Goal: Task Accomplishment & Management: Use online tool/utility

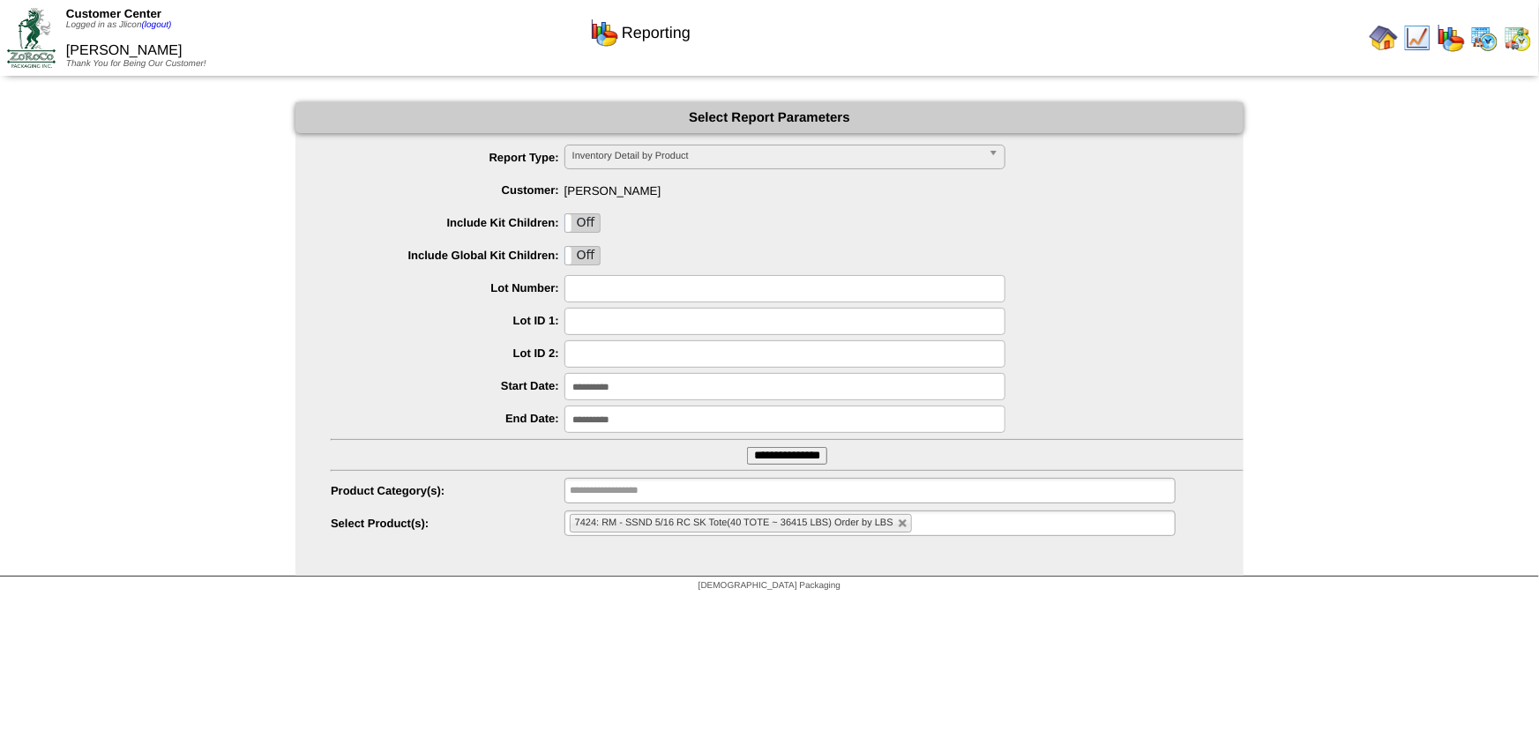
click at [1481, 32] on img at bounding box center [1484, 38] width 28 height 28
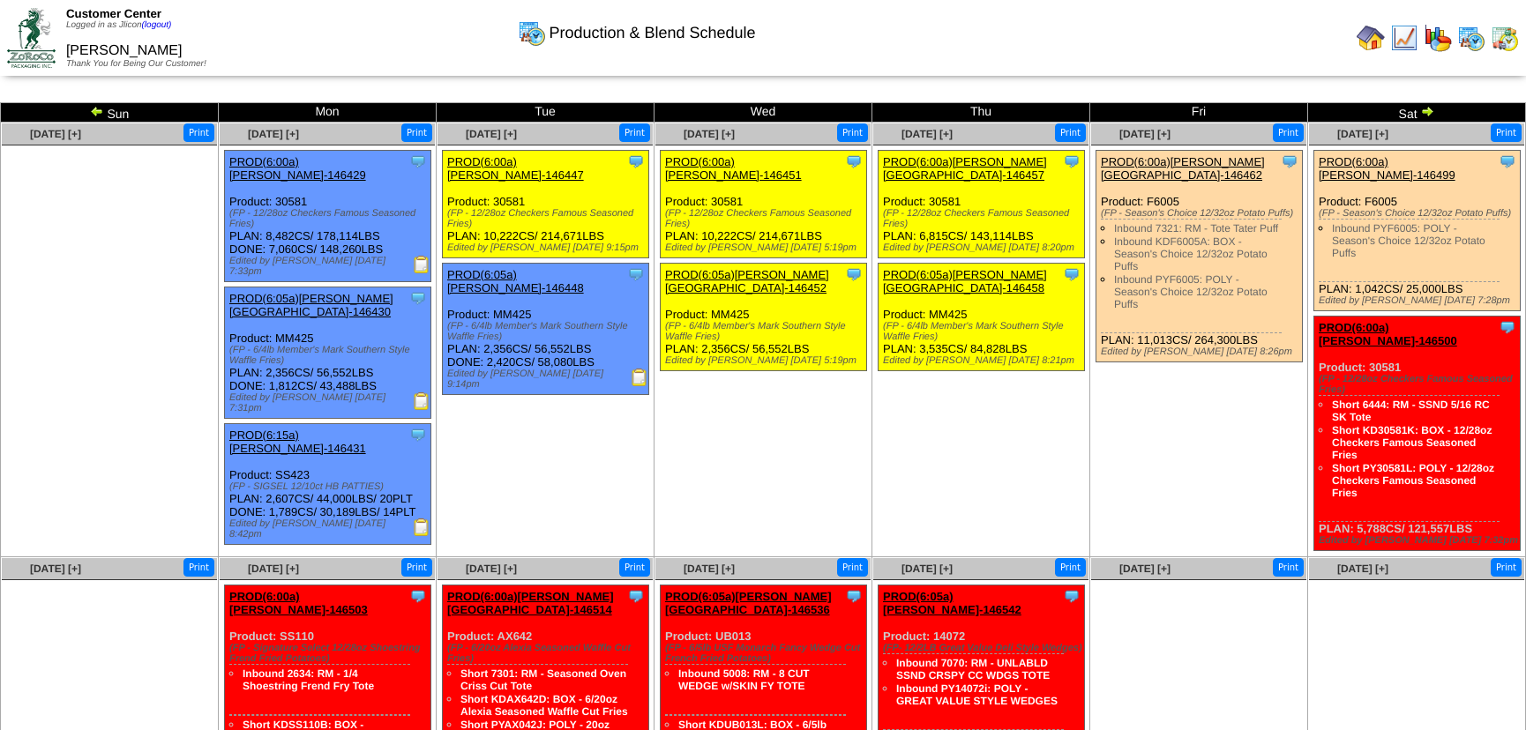
click at [1506, 41] on img at bounding box center [1505, 38] width 28 height 28
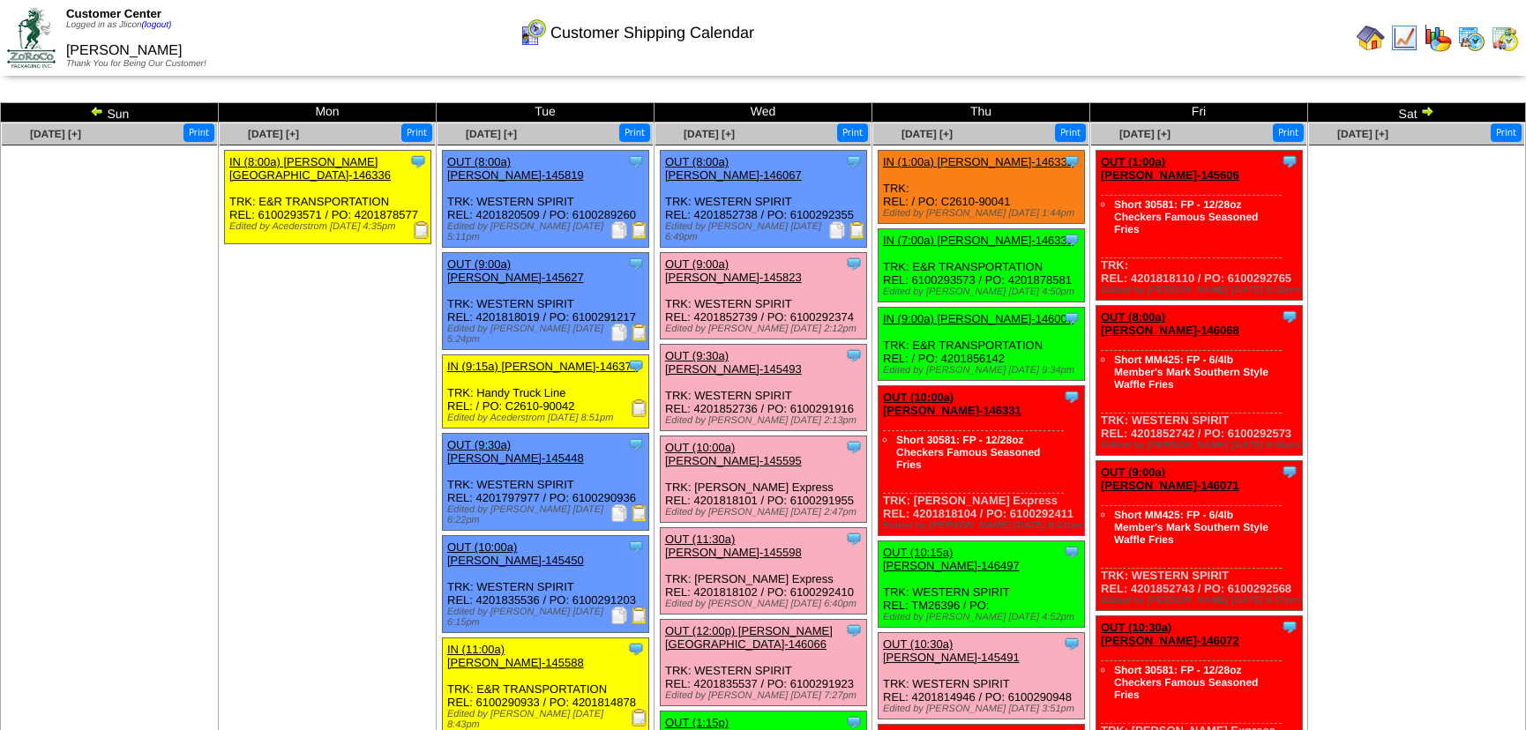
click at [860, 221] on img at bounding box center [857, 230] width 18 height 18
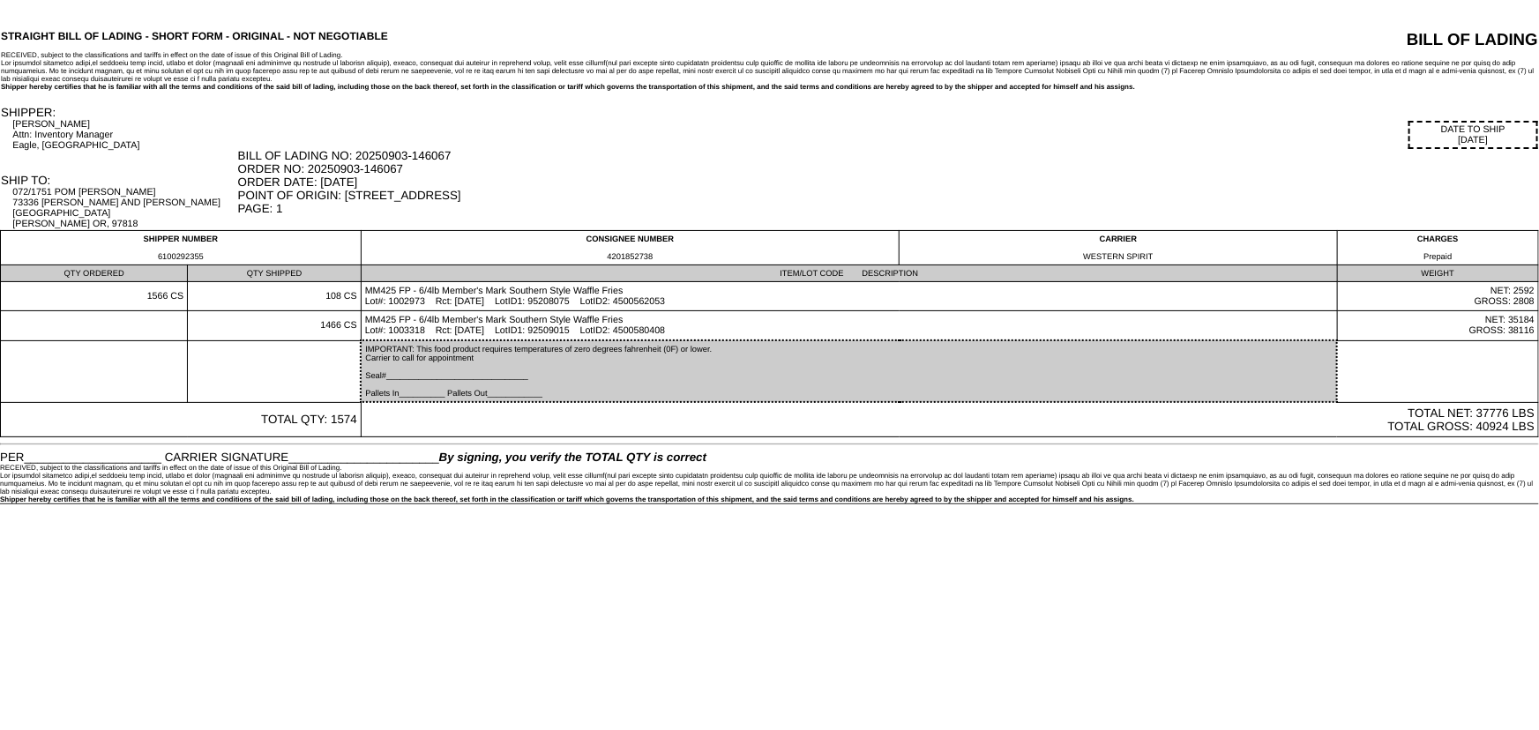
click at [699, 504] on html "STRAIGHT BILL OF LADING - SHORT FORM - ORIGINAL - NOT NEGOTIABLE BILL OF LADING…" at bounding box center [769, 252] width 1539 height 504
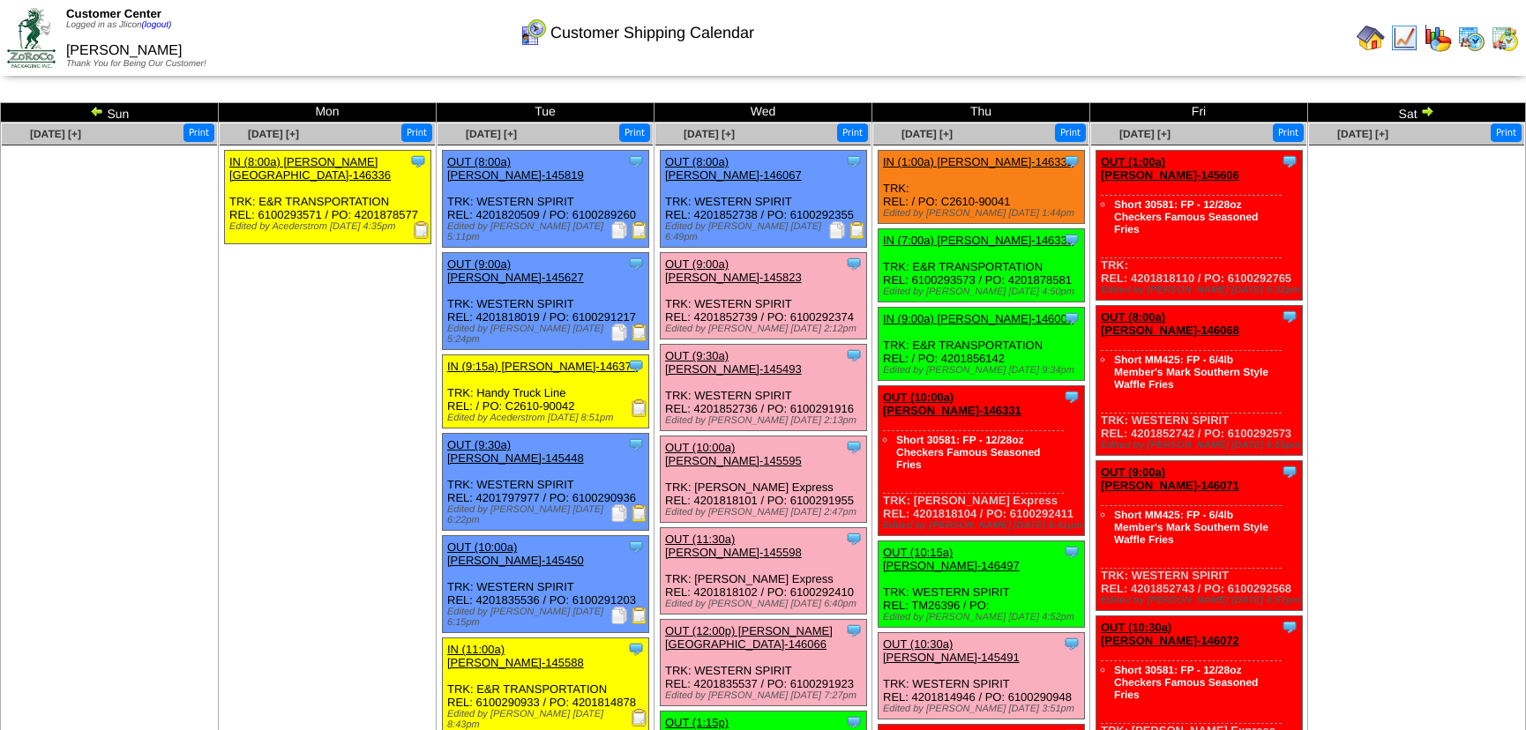
click at [1473, 35] on img at bounding box center [1471, 38] width 28 height 28
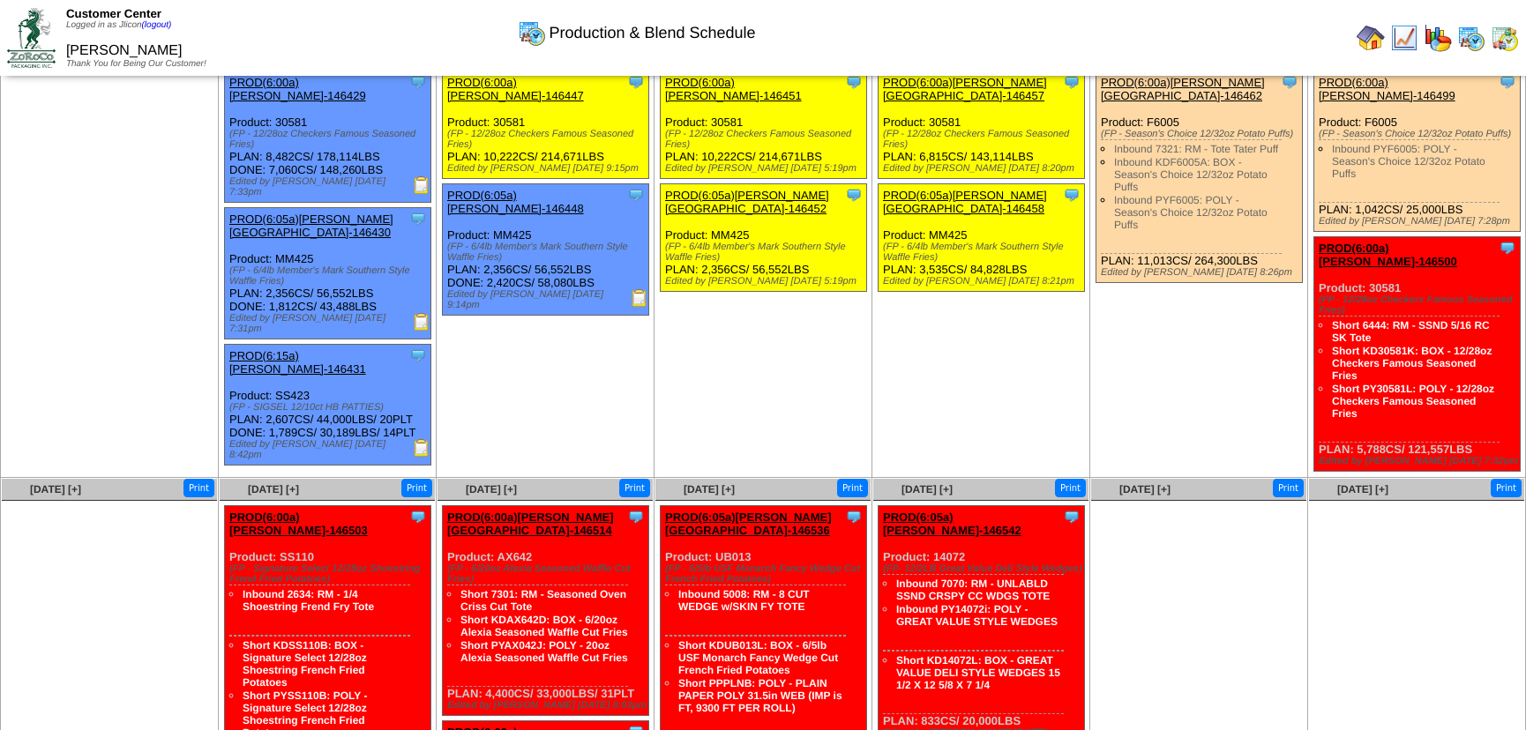
scroll to position [79, 0]
click at [643, 289] on img at bounding box center [640, 298] width 18 height 18
